Goal: Task Accomplishment & Management: Manage account settings

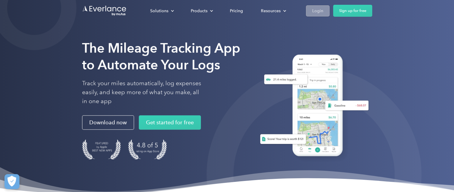
click at [321, 13] on div "Login" at bounding box center [317, 10] width 11 height 7
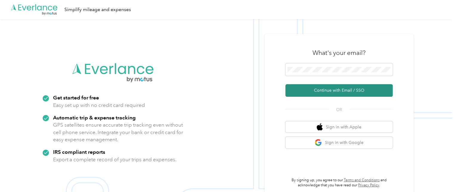
click at [341, 90] on button "Continue with Email / SSO" at bounding box center [339, 90] width 107 height 13
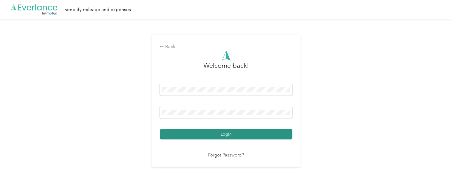
click at [229, 134] on button "Login" at bounding box center [226, 134] width 133 height 10
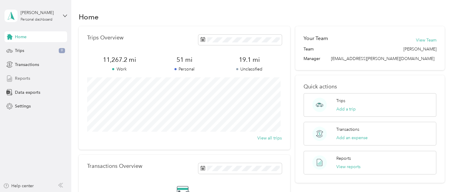
click at [19, 78] on span "Reports" at bounding box center [22, 78] width 15 height 6
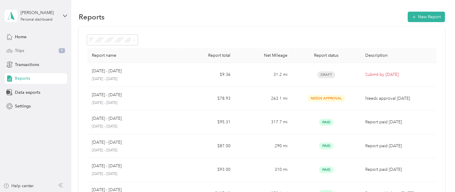
click at [19, 50] on span "Trips" at bounding box center [19, 50] width 9 height 6
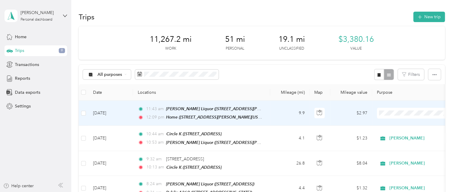
click at [401, 109] on span at bounding box center [414, 113] width 74 height 11
click at [404, 124] on li "Acosta" at bounding box center [414, 121] width 74 height 10
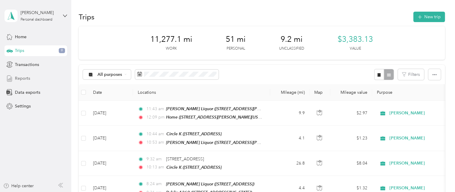
click at [27, 78] on span "Reports" at bounding box center [22, 78] width 15 height 6
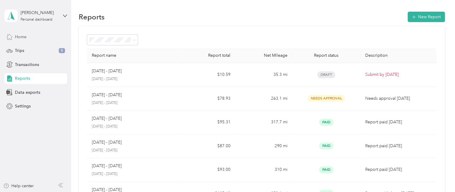
click at [21, 36] on span "Home" at bounding box center [21, 37] width 12 height 6
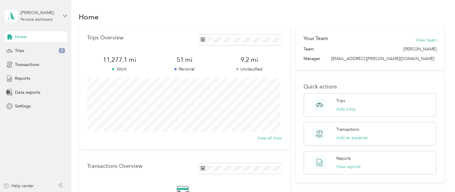
click at [64, 15] on icon at bounding box center [65, 16] width 4 height 2
click at [29, 50] on div "Log out" at bounding box center [84, 46] width 151 height 10
